Goal: Transaction & Acquisition: Purchase product/service

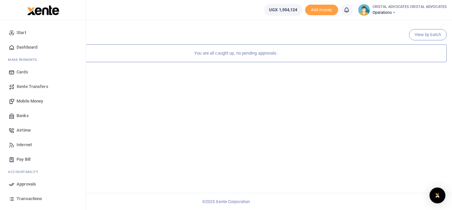
click at [39, 102] on span "Mobile Money" at bounding box center [30, 101] width 26 height 7
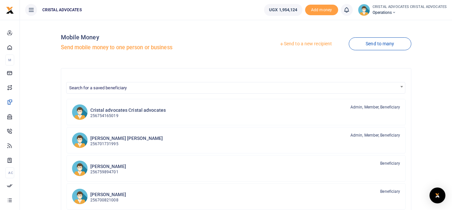
click at [303, 45] on link "Send to a new recipient" at bounding box center [305, 44] width 86 height 12
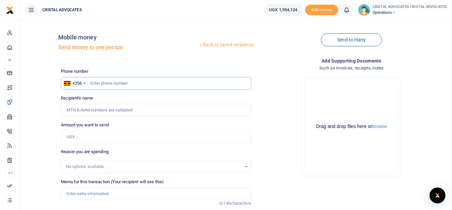
click at [136, 83] on input "text" at bounding box center [156, 83] width 190 height 13
type input "783177107"
type input "[PERSON_NAME]"
type input "783177107"
click at [90, 142] on input "Amount you want to send" at bounding box center [156, 137] width 190 height 13
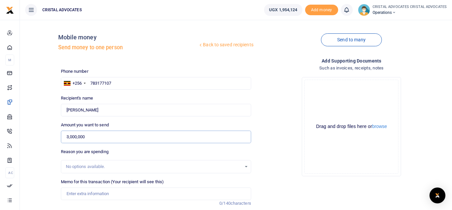
type input "3,000,000"
click at [427, 103] on div "Drop your files here Drag and drop files here or browse Powered by Uppy" at bounding box center [351, 127] width 190 height 110
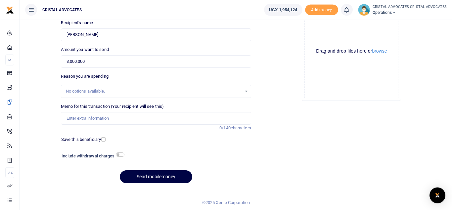
scroll to position [76, 0]
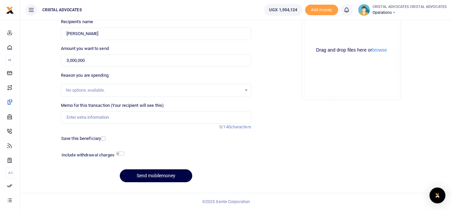
click at [119, 156] on h6 "Include withdrawal charges" at bounding box center [91, 154] width 60 height 5
click at [122, 154] on input "checkbox" at bounding box center [120, 153] width 9 height 4
checkbox input "true"
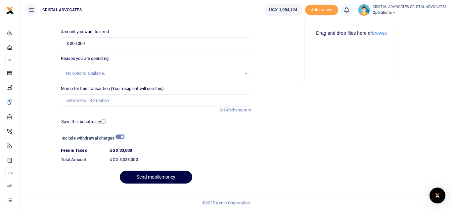
scroll to position [91, 0]
